Goal: Transaction & Acquisition: Subscribe to service/newsletter

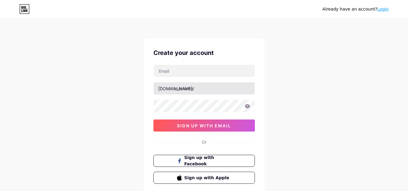
scroll to position [40, 0]
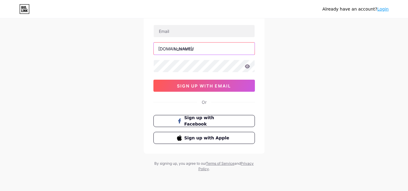
click at [194, 51] on input "text" at bounding box center [204, 49] width 101 height 12
click at [187, 49] on input "text" at bounding box center [204, 49] width 101 height 12
paste input "stateapproved"
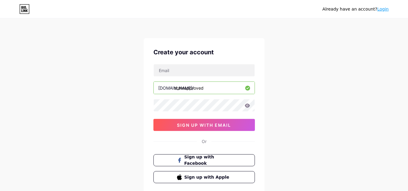
scroll to position [0, 0]
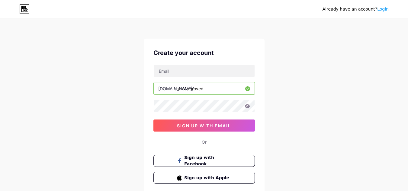
type input "stateapproved"
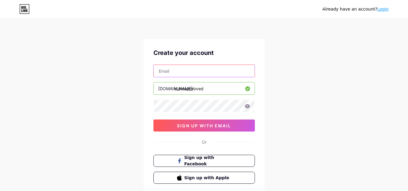
click at [178, 73] on input "text" at bounding box center [204, 71] width 101 height 12
click at [201, 71] on input "text" at bounding box center [204, 71] width 101 height 12
paste input "[EMAIL_ADDRESS][DOMAIN_NAME]"
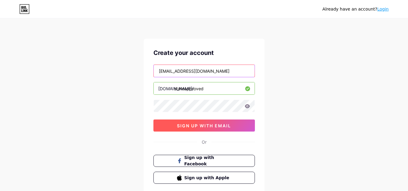
type input "[EMAIL_ADDRESS][DOMAIN_NAME]"
click at [191, 127] on span "sign up with email" at bounding box center [204, 125] width 54 height 5
